Goal: Find specific page/section: Find specific page/section

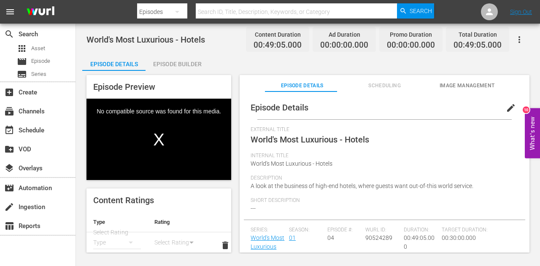
scroll to position [11, 0]
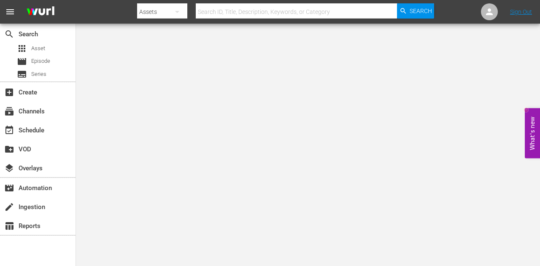
click at [19, 16] on button "menu" at bounding box center [10, 12] width 20 height 20
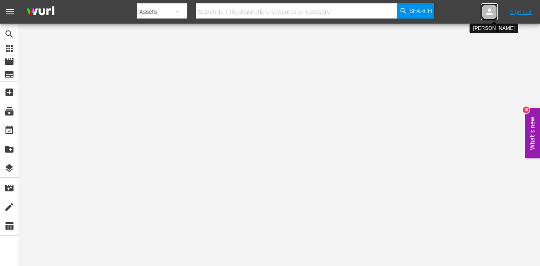
click at [496, 11] on div at bounding box center [489, 11] width 17 height 17
